Goal: Task Accomplishment & Management: Complete application form

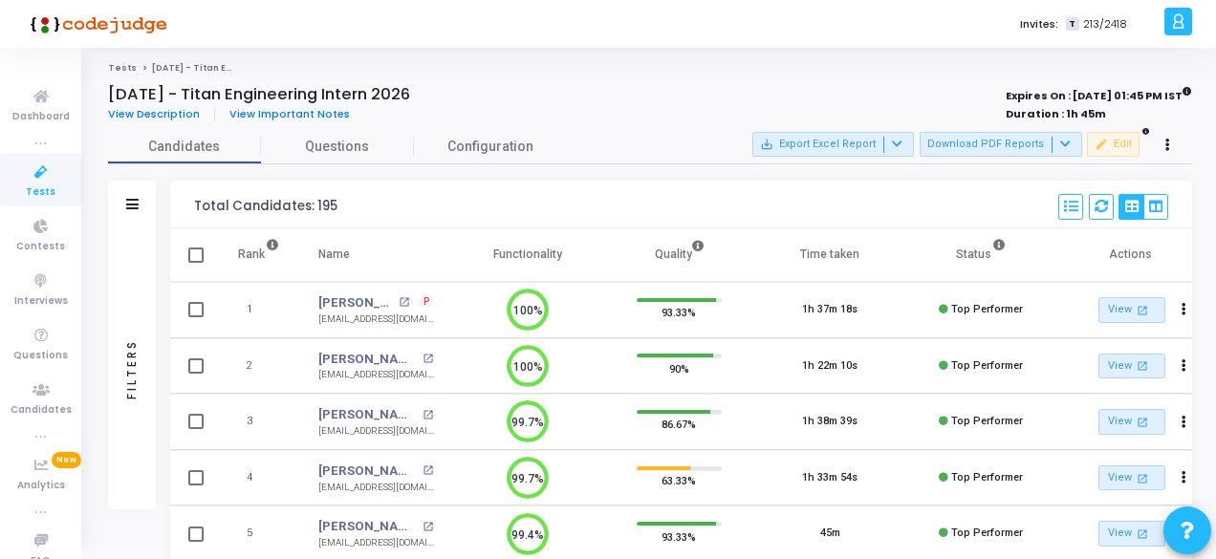
click at [10, 178] on link "Tests" at bounding box center [40, 180] width 81 height 53
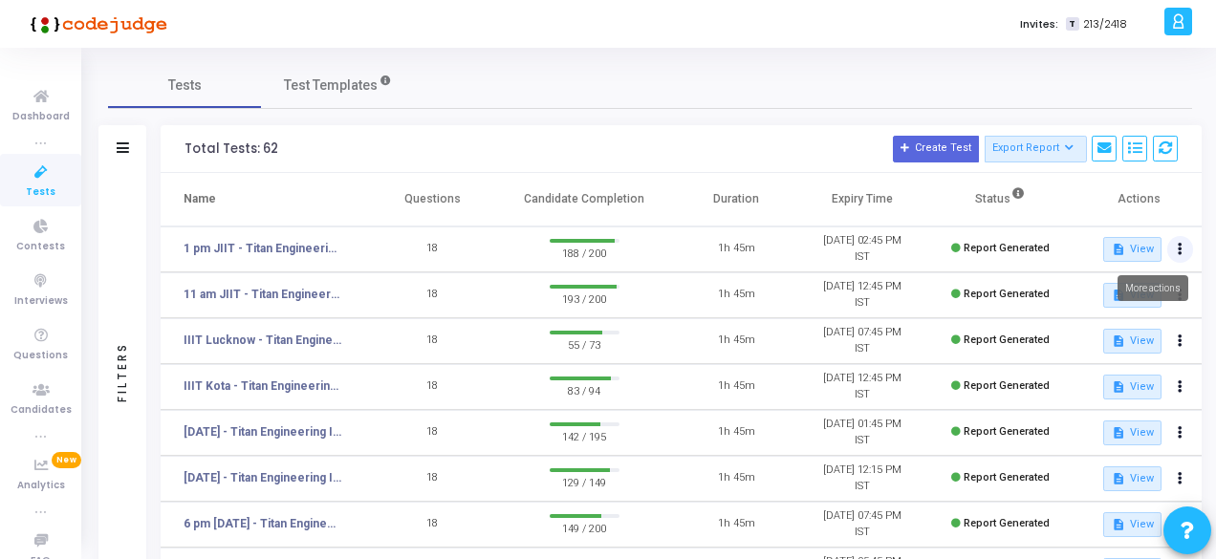
click at [1178, 245] on icon at bounding box center [1180, 250] width 5 height 10
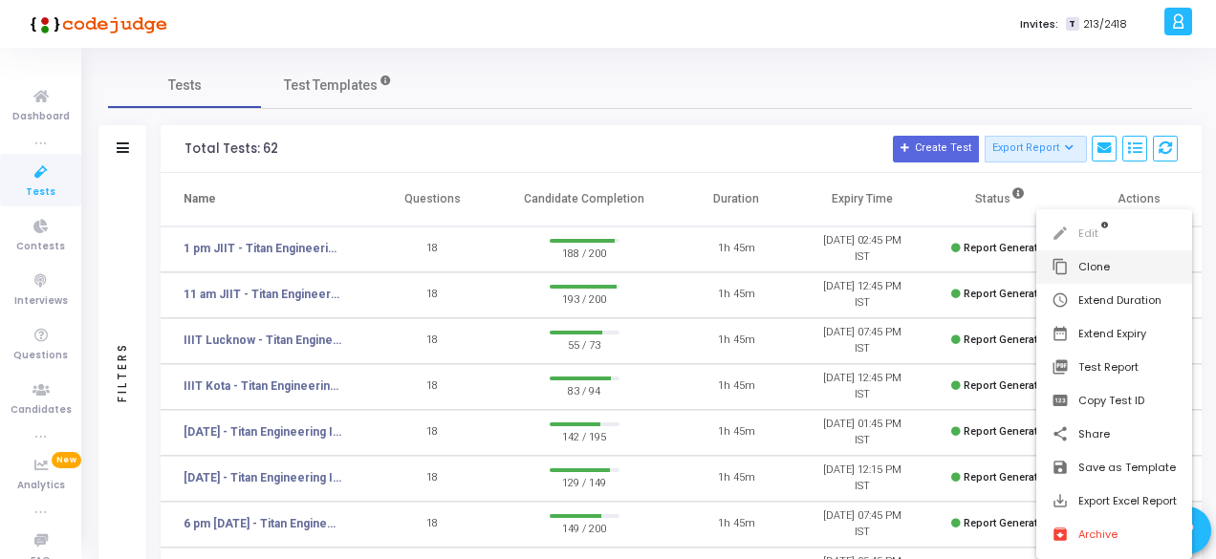
click at [1076, 265] on button "content_copy Clone" at bounding box center [1114, 266] width 156 height 33
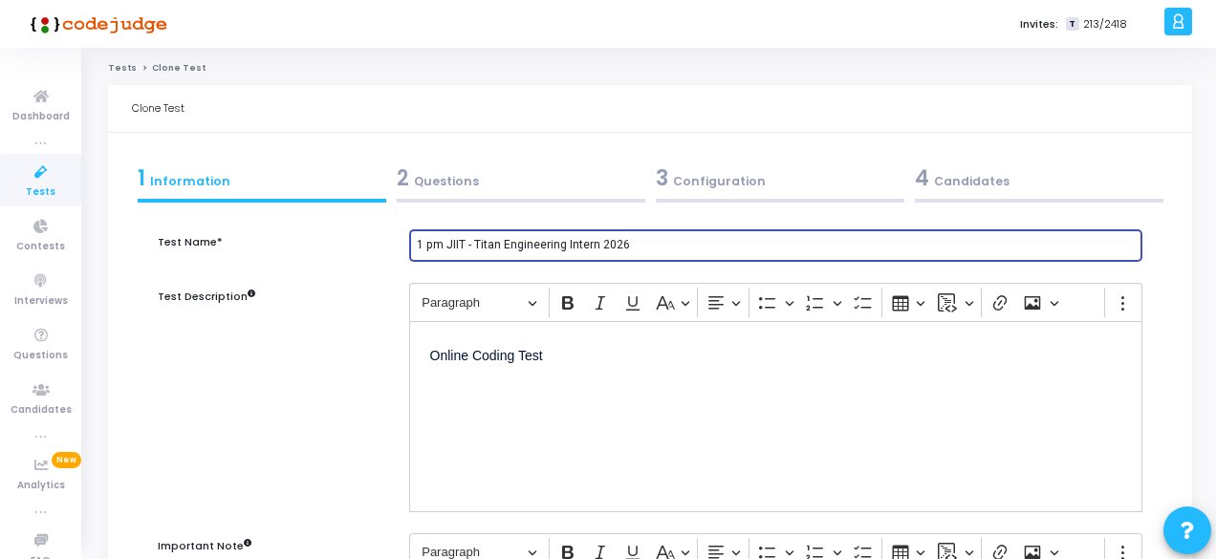
click at [440, 242] on input "1 pm JIIT - Titan Engineering Intern 2026" at bounding box center [776, 245] width 718 height 13
click at [485, 244] on input "1030 am JIIT - Titan Engineering Intern 2026" at bounding box center [776, 245] width 718 height 13
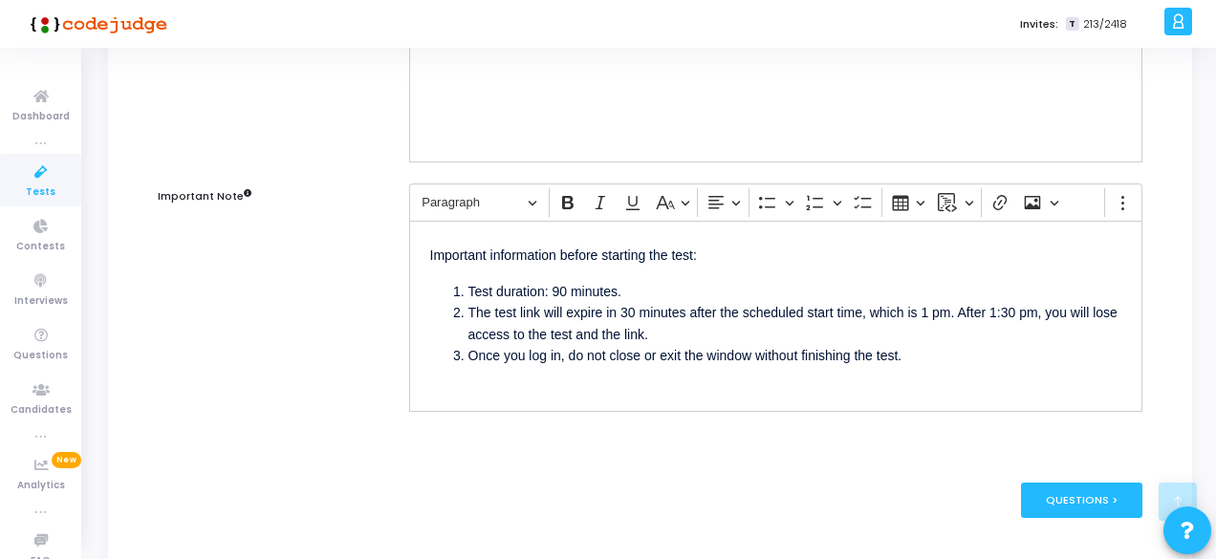
type input "1030 am - NIT Raipur - Titan Engineering Intern 2026"
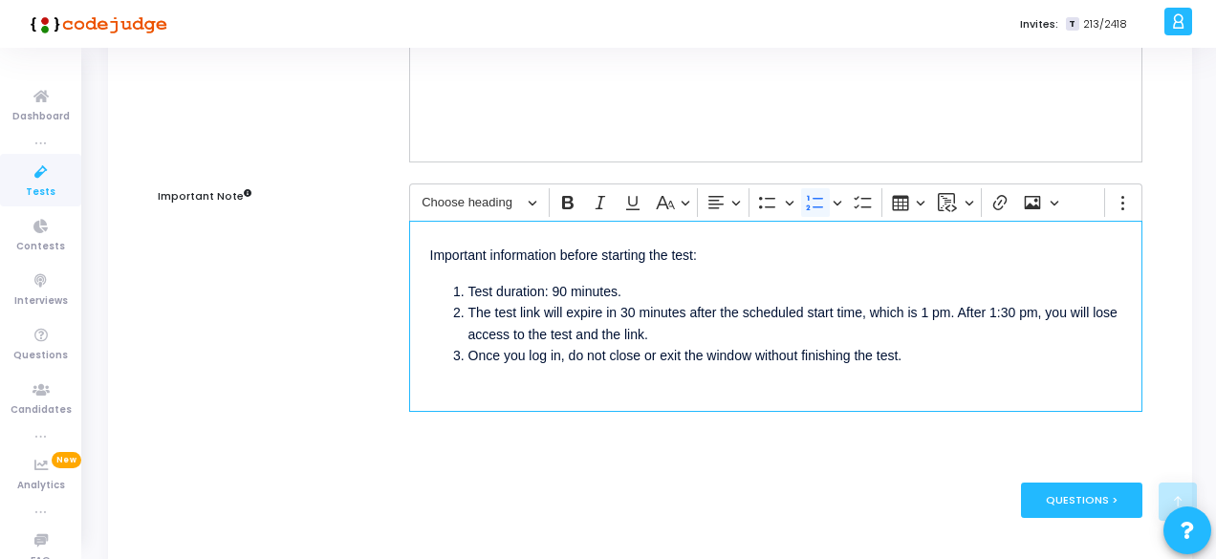
click at [937, 312] on li "The test link will expire in 30 minutes after the scheduled start time, which i…" at bounding box center [794, 323] width 653 height 43
click at [1053, 311] on li "The test link will expire in 30 minutes after the scheduled start time, which i…" at bounding box center [794, 323] width 653 height 43
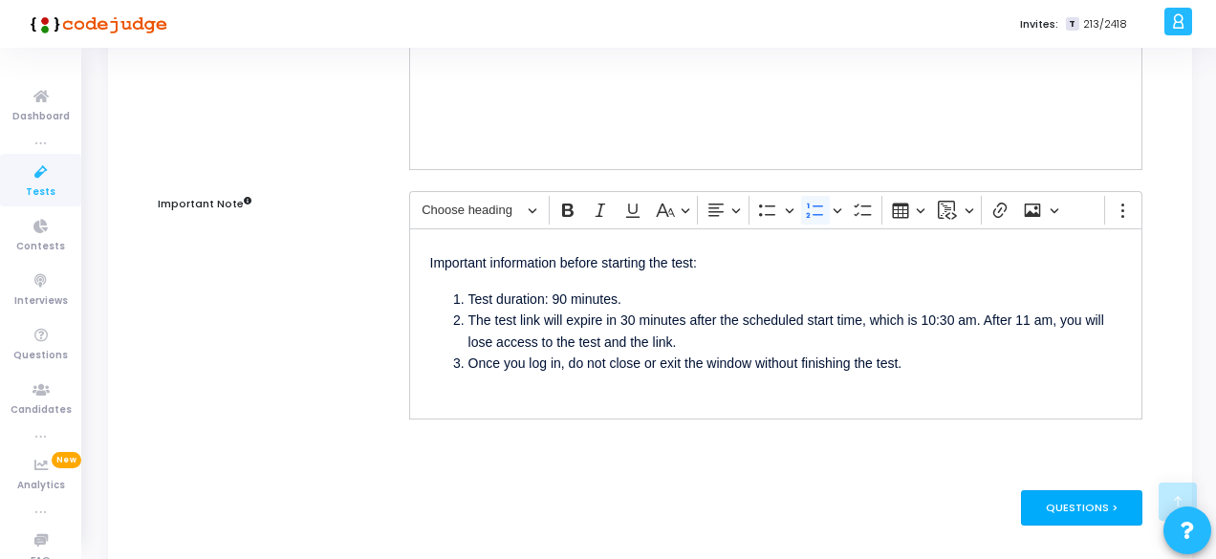
click at [1040, 496] on div "Questions >" at bounding box center [1081, 507] width 121 height 35
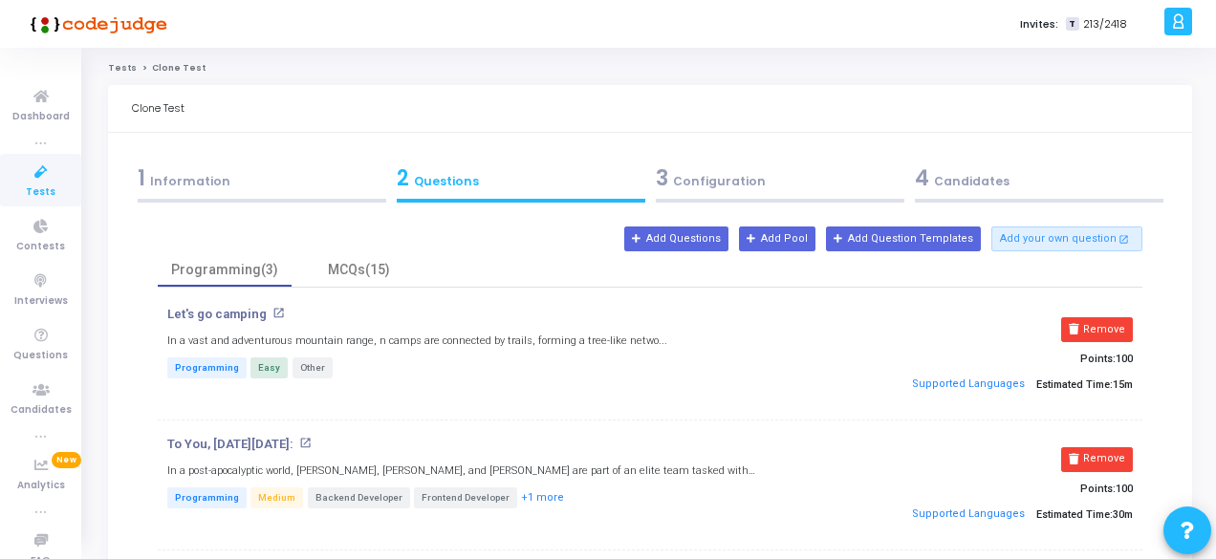
click at [704, 189] on div "3 Configuration" at bounding box center [780, 178] width 249 height 32
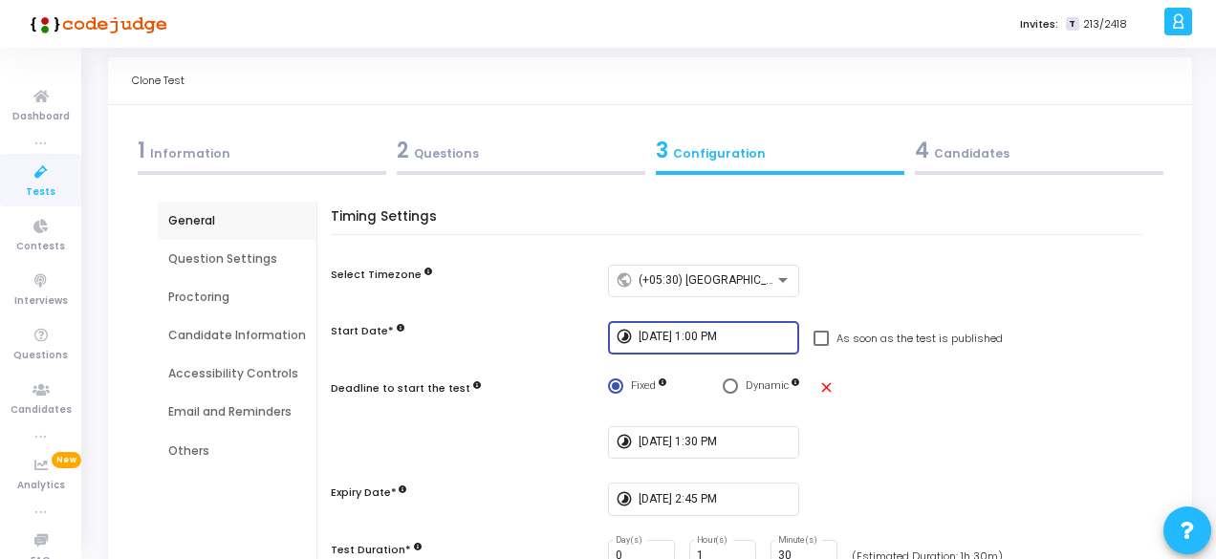
click at [679, 338] on input "[DATE] 1:00 PM" at bounding box center [715, 337] width 153 height 13
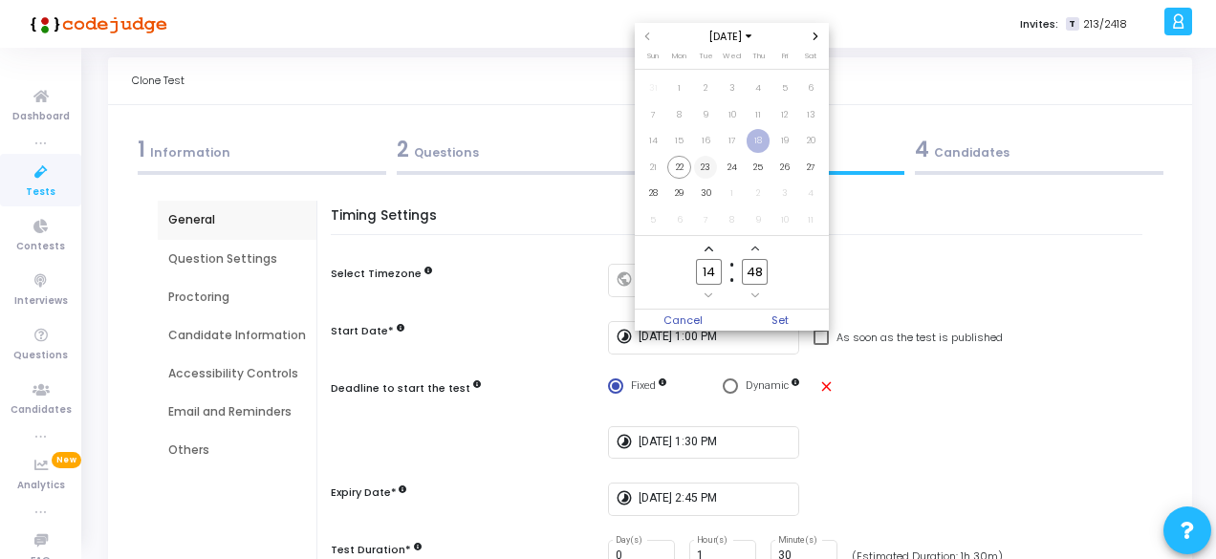
click at [702, 172] on span "23" at bounding box center [706, 168] width 24 height 24
click at [715, 271] on input "14" at bounding box center [708, 272] width 25 height 26
type input "10"
click at [765, 271] on input "48" at bounding box center [754, 272] width 25 height 26
type input "4"
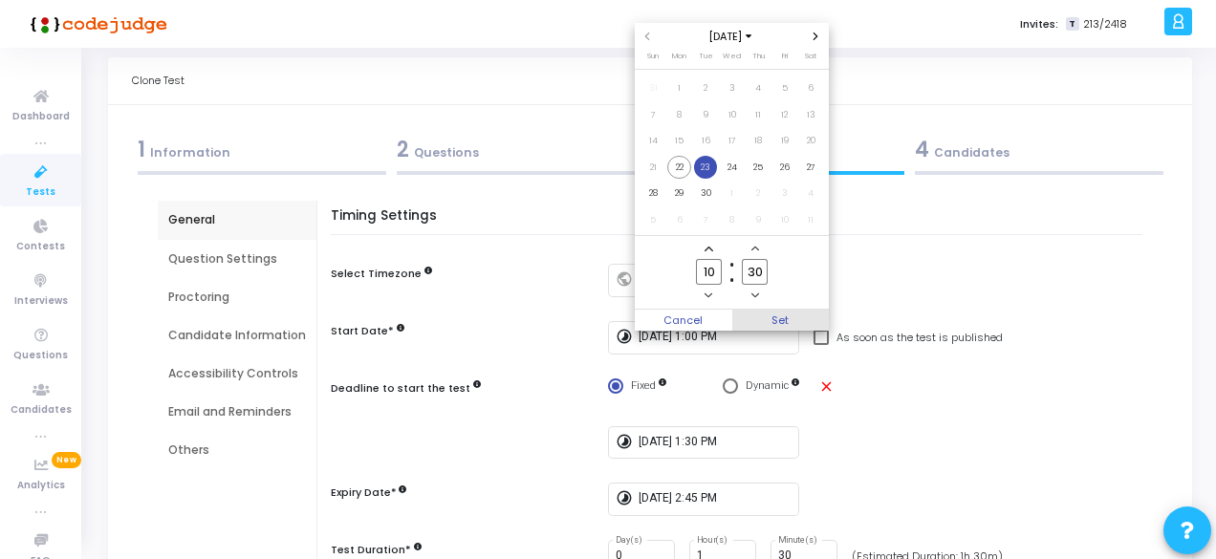
type input "30"
click at [775, 314] on span "Set" at bounding box center [780, 320] width 97 height 21
type input "[DATE] 10:30 AM"
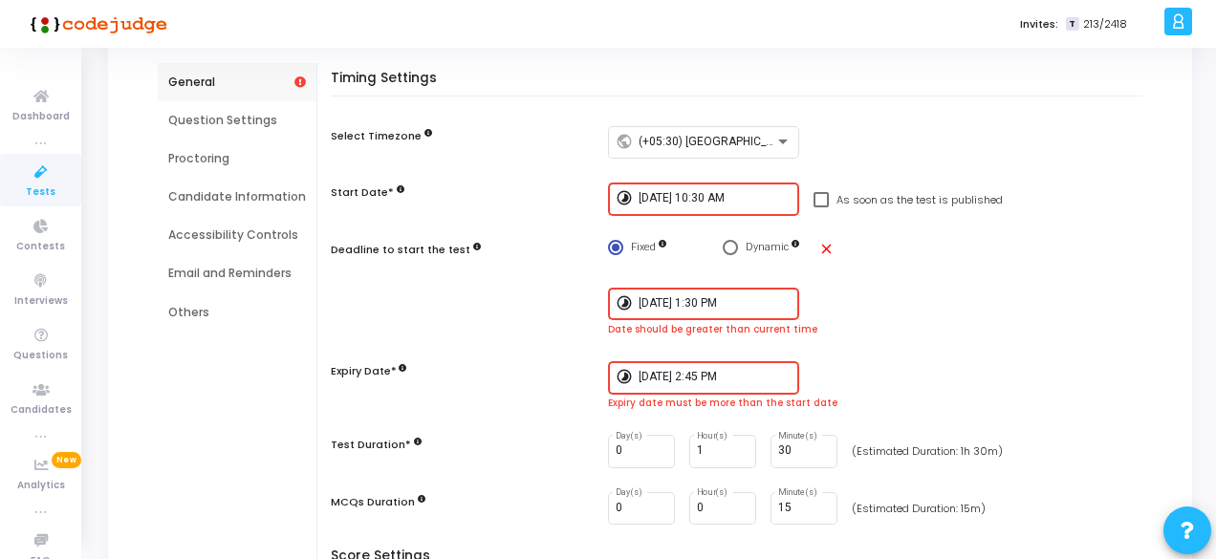
scroll to position [169, 0]
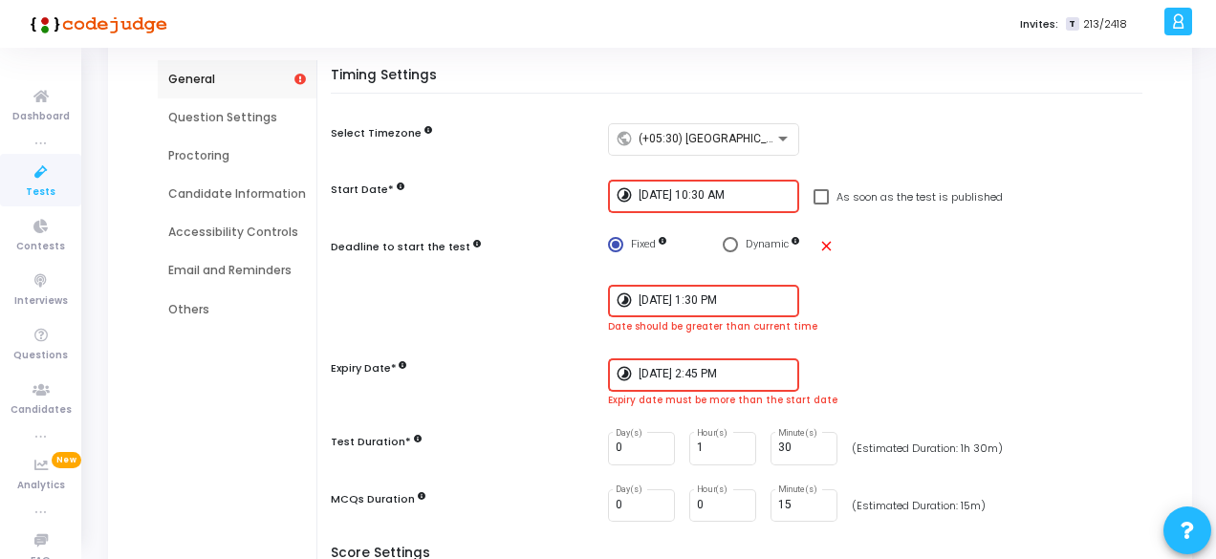
click at [679, 282] on div "[DATE] 1:30 PM" at bounding box center [715, 299] width 153 height 35
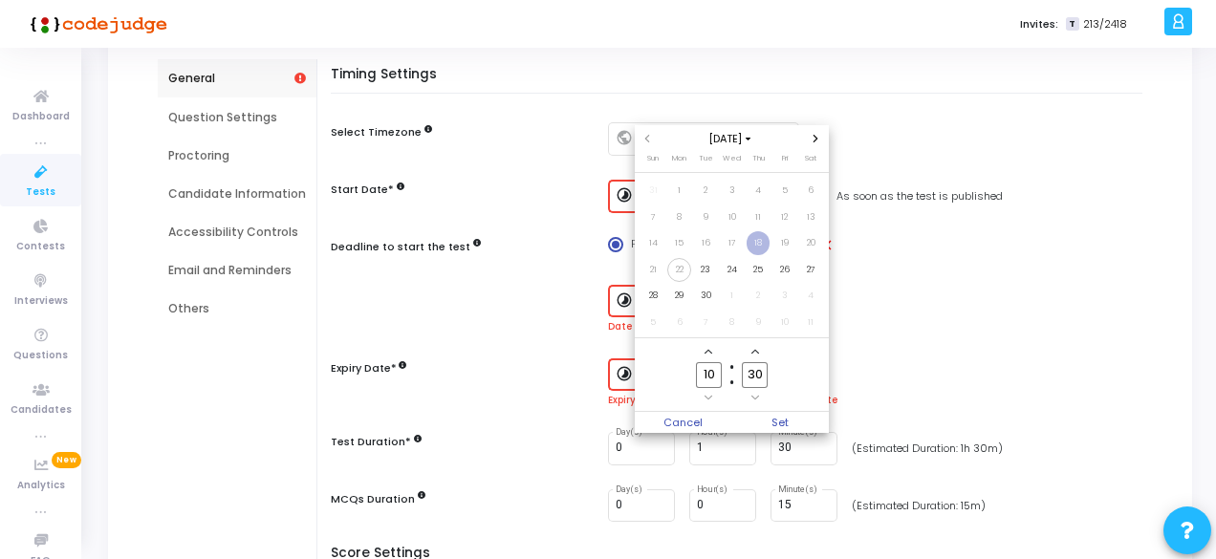
click at [679, 282] on div "[DATE] Sun Mon Tue Wed Thu Fri Sat 31 1 2 3 4 5 6 7 8 9 10 11 12 13 14 15 16 17…" at bounding box center [732, 279] width 195 height 308
click at [702, 269] on span "23" at bounding box center [706, 270] width 24 height 24
click at [717, 376] on input "10" at bounding box center [708, 375] width 25 height 26
type input "11"
click at [759, 374] on input "30" at bounding box center [754, 375] width 25 height 26
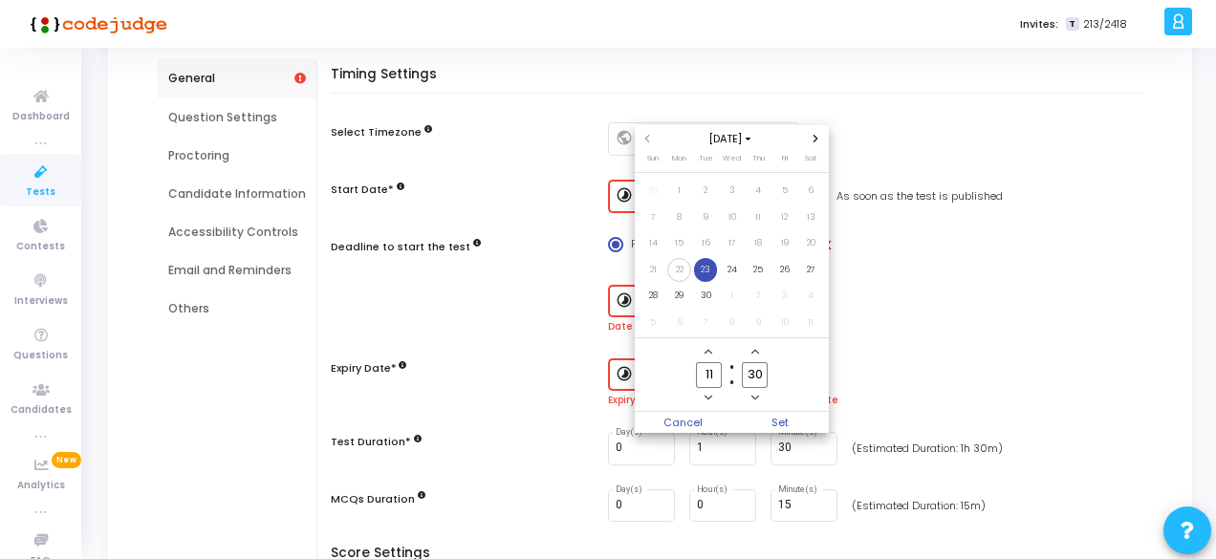
type input "3"
type input "05"
click at [780, 414] on span "Set" at bounding box center [780, 422] width 97 height 21
type input "[DATE] 11:05 AM"
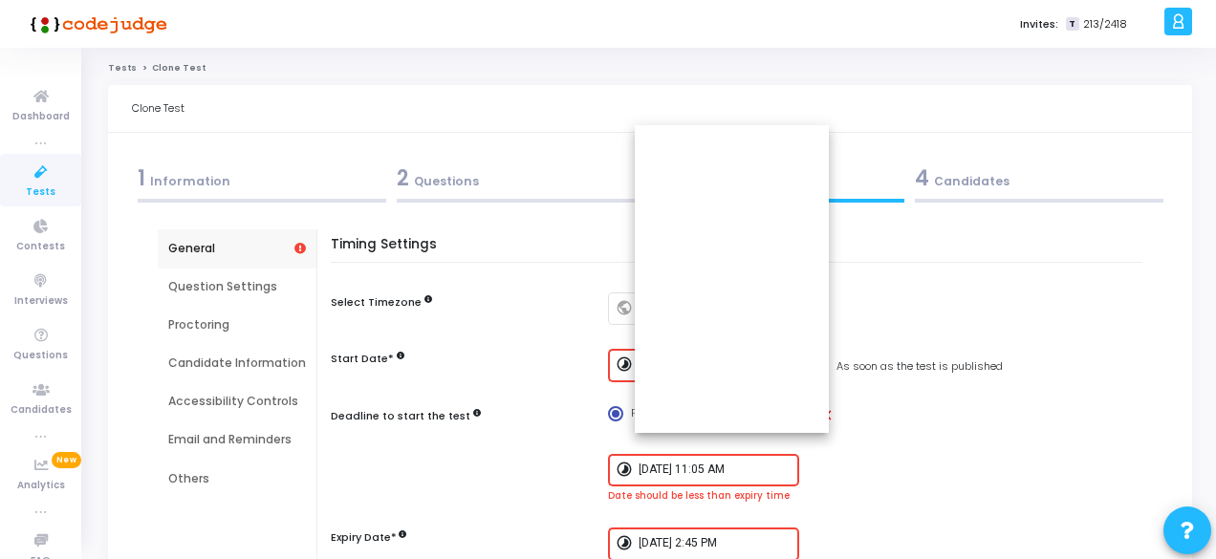
scroll to position [169, 0]
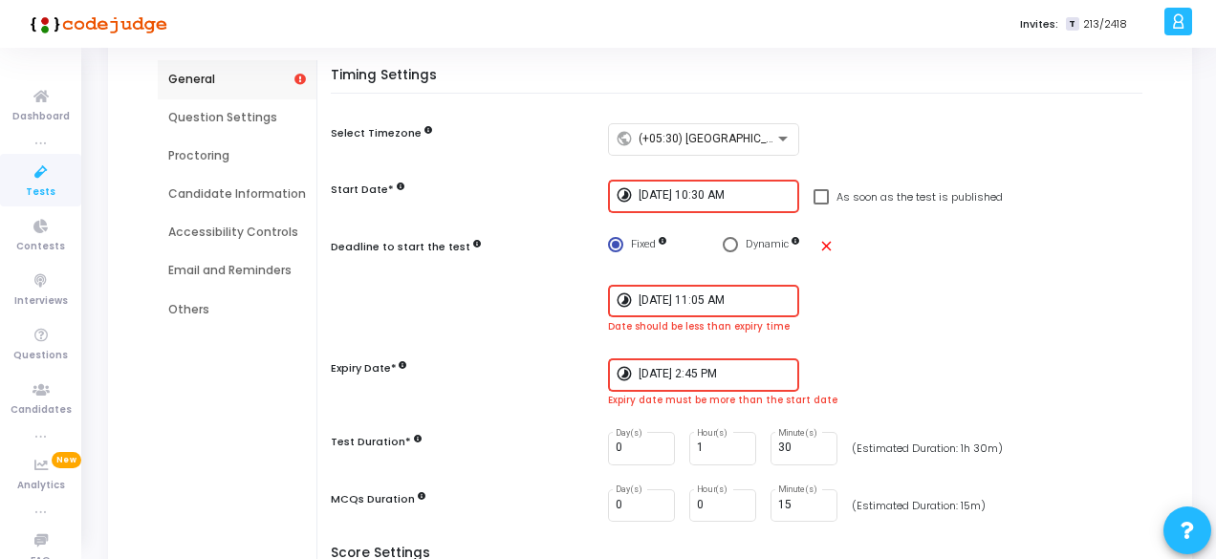
click at [893, 382] on div "timelapse [DATE] 2:45 PM" at bounding box center [880, 374] width 544 height 33
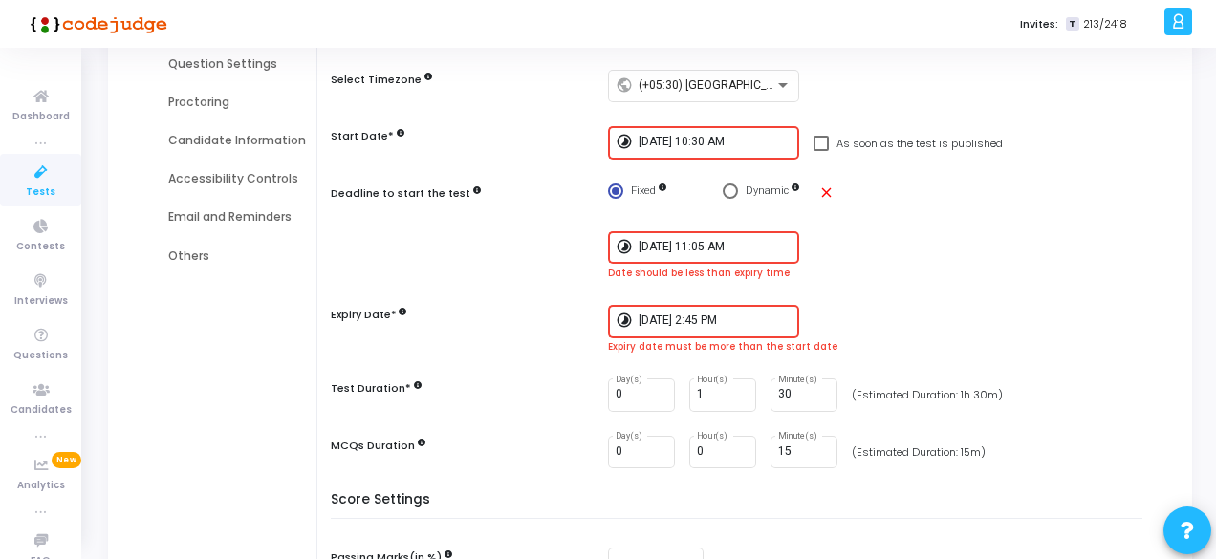
scroll to position [231, 0]
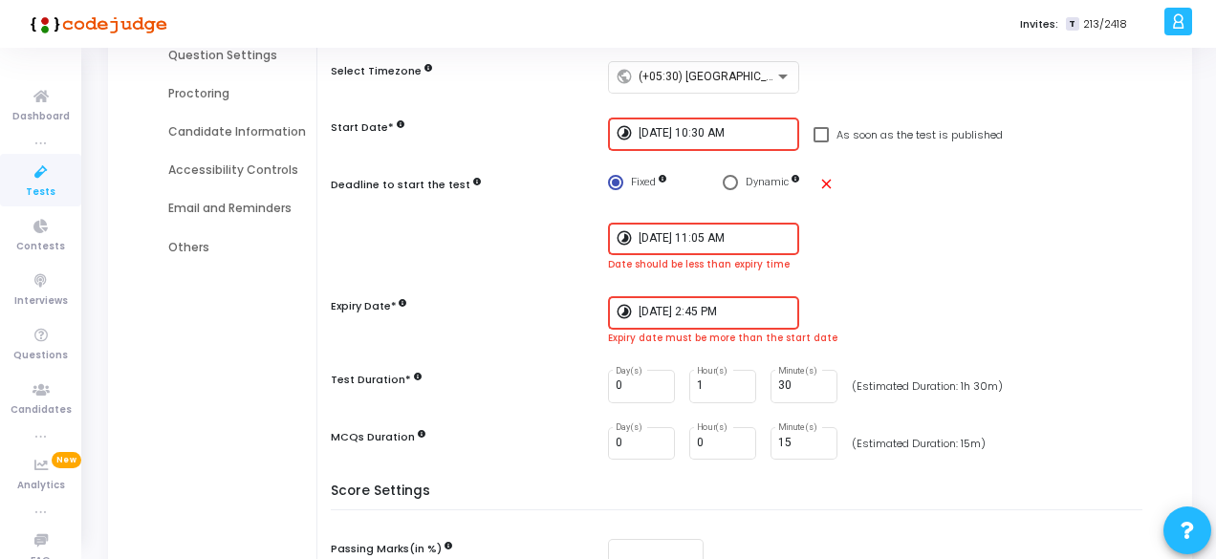
click at [714, 318] on div "[DATE] 2:45 PM" at bounding box center [715, 310] width 153 height 35
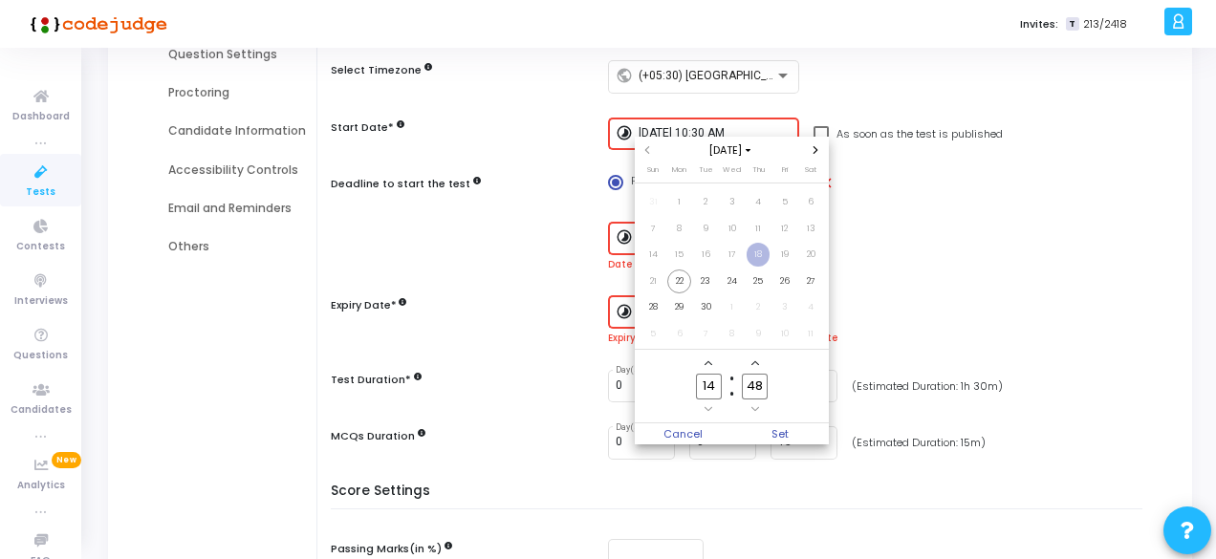
scroll to position [0, 0]
click at [716, 388] on input "14" at bounding box center [708, 387] width 25 height 26
click at [760, 388] on input "48" at bounding box center [754, 387] width 25 height 26
click at [705, 282] on span "23" at bounding box center [706, 282] width 24 height 24
click at [713, 389] on input "14" at bounding box center [708, 387] width 25 height 26
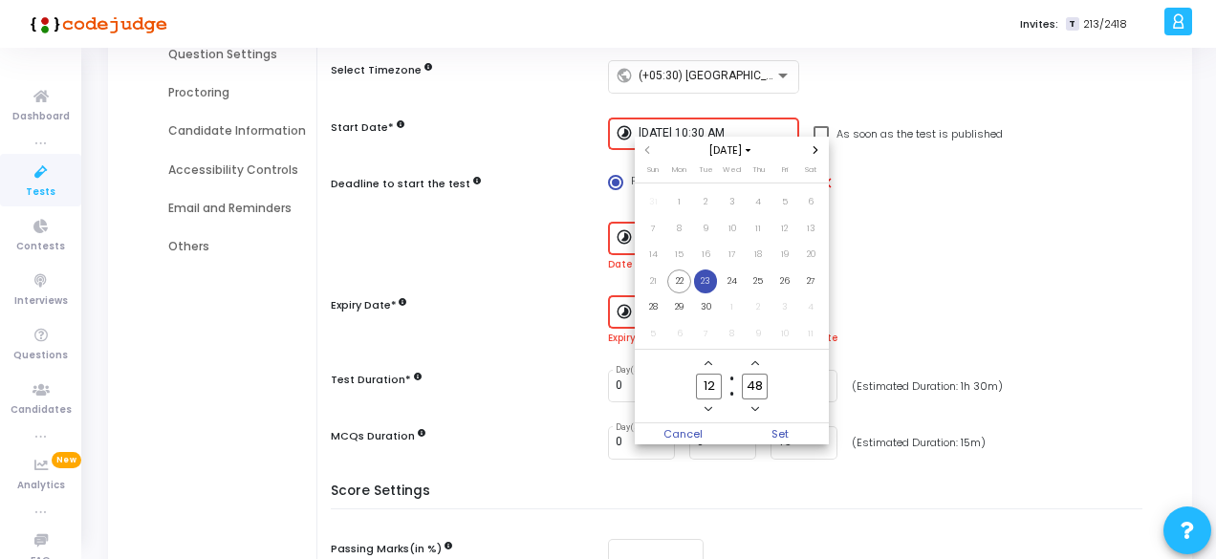
type input "12"
click at [763, 389] on input "48" at bounding box center [754, 387] width 25 height 26
type input "4"
type input "15"
click at [778, 427] on span "Set" at bounding box center [780, 433] width 97 height 21
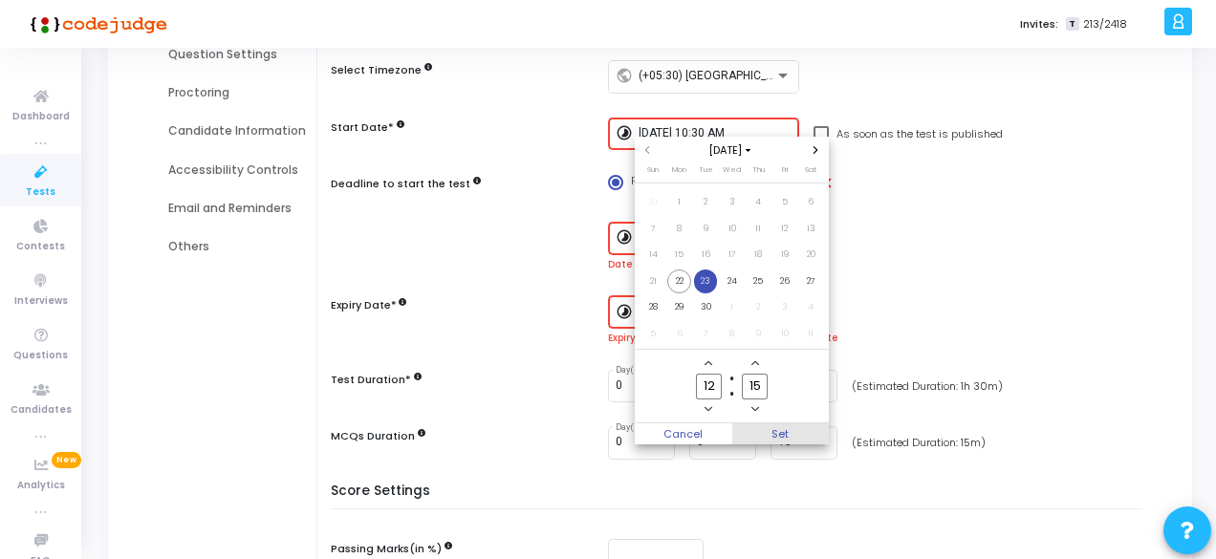
type input "[DATE] 12:15 PM"
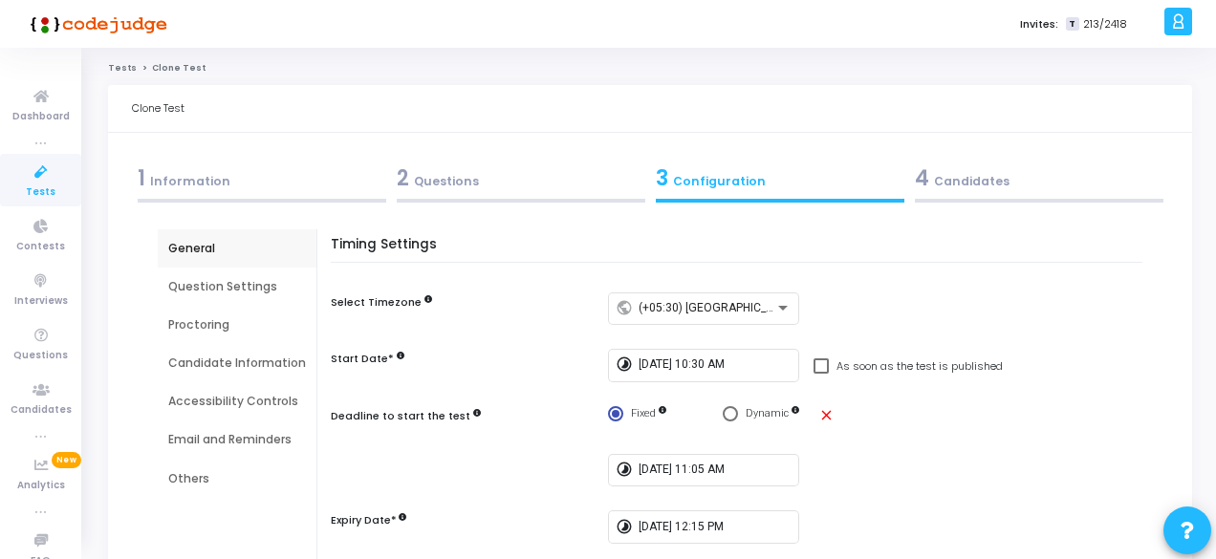
click at [962, 186] on div "4 Candidates" at bounding box center [1039, 178] width 249 height 32
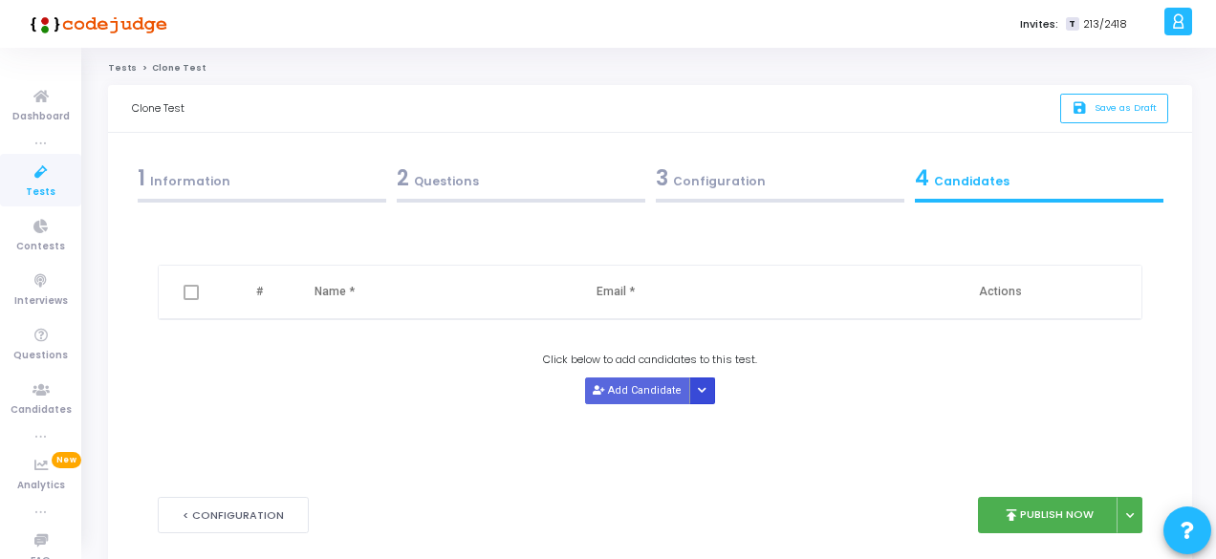
click at [689, 391] on button "Button group with nested dropdown" at bounding box center [702, 391] width 27 height 26
click at [737, 433] on button "Upload Candidate List" at bounding box center [759, 426] width 146 height 26
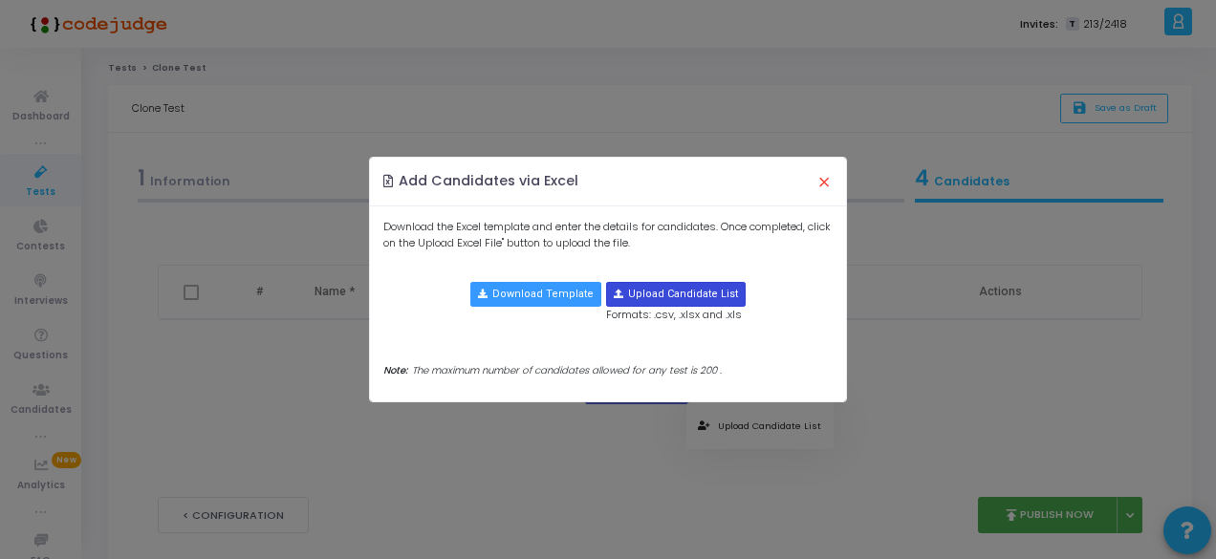
click at [681, 299] on input "file" at bounding box center [676, 294] width 138 height 23
type input "C:\fakepath\TITAN - NIT Raipur.xlsx"
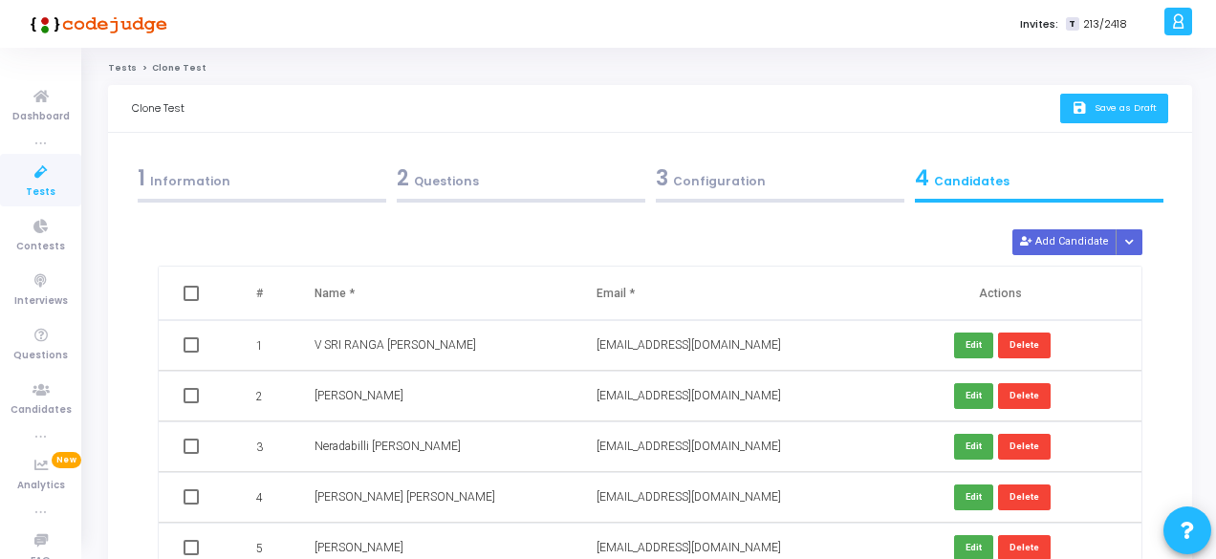
click at [1134, 116] on button "save Save as Draft" at bounding box center [1114, 109] width 108 height 30
